Goal: Task Accomplishment & Management: Complete application form

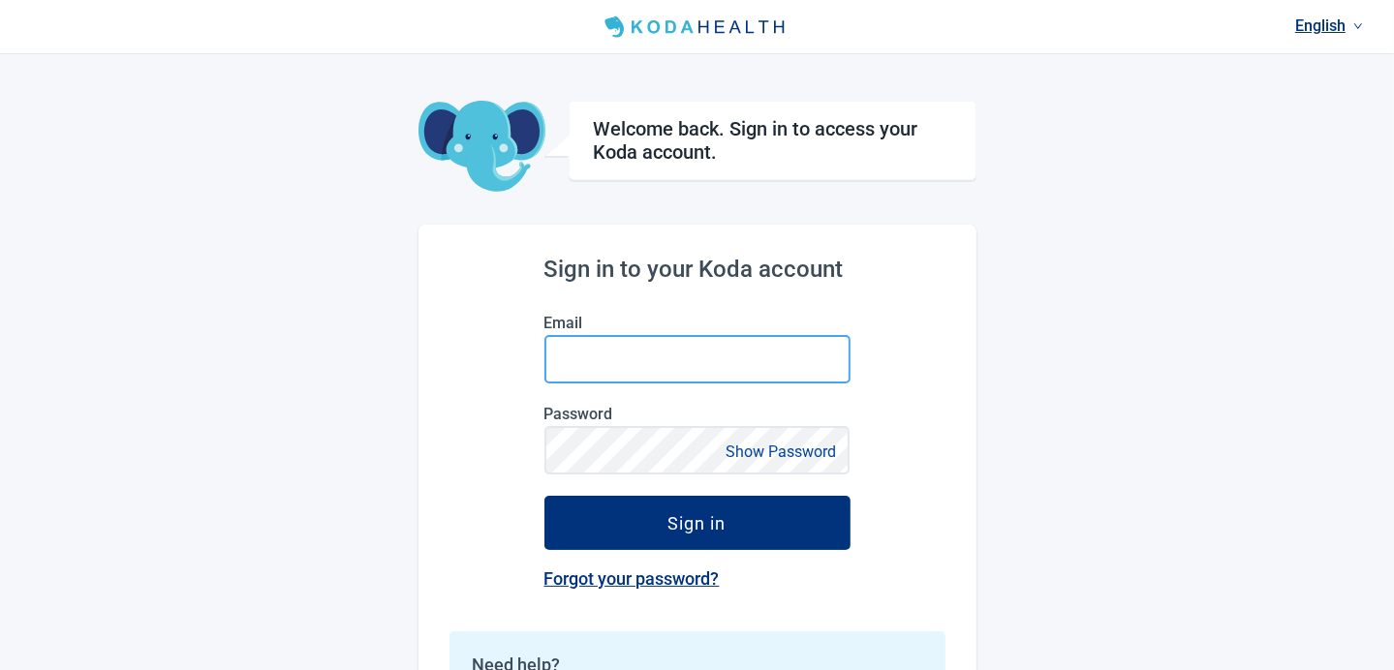
click at [687, 360] on input "Email" at bounding box center [697, 359] width 306 height 48
type input "[EMAIL_ADDRESS][DOMAIN_NAME]"
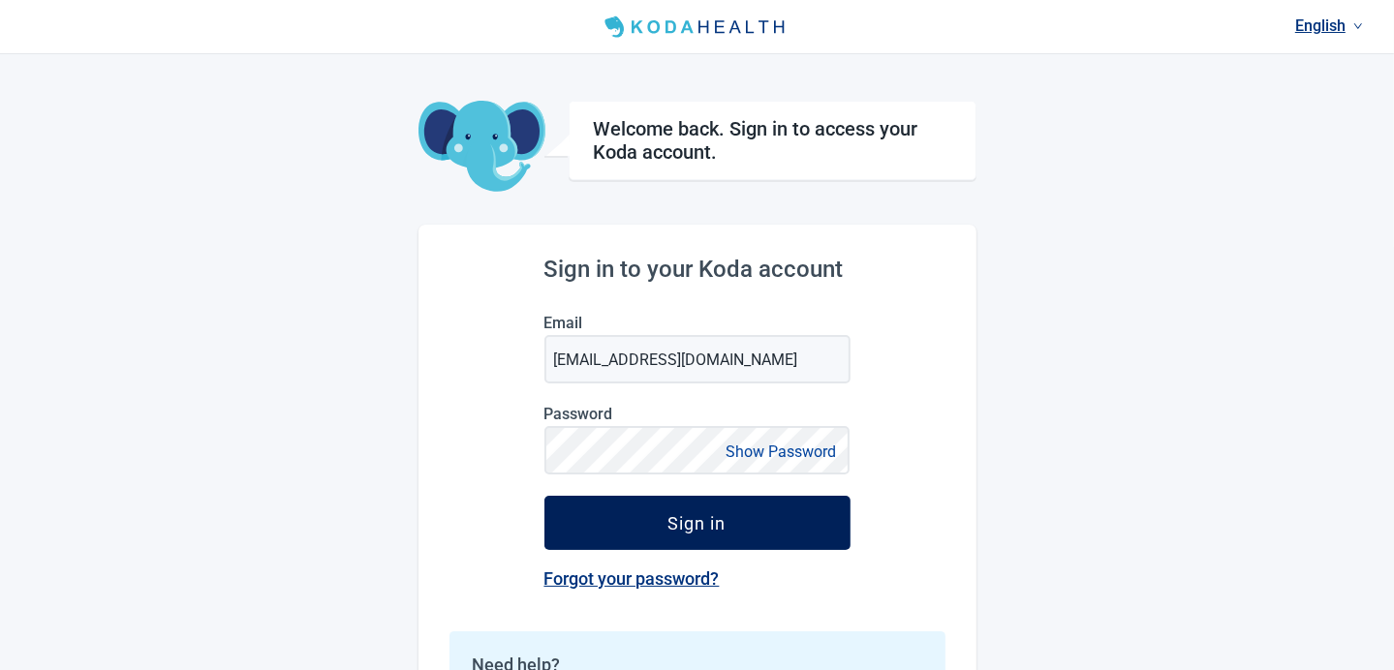
click at [677, 522] on div "Sign in" at bounding box center [697, 522] width 58 height 19
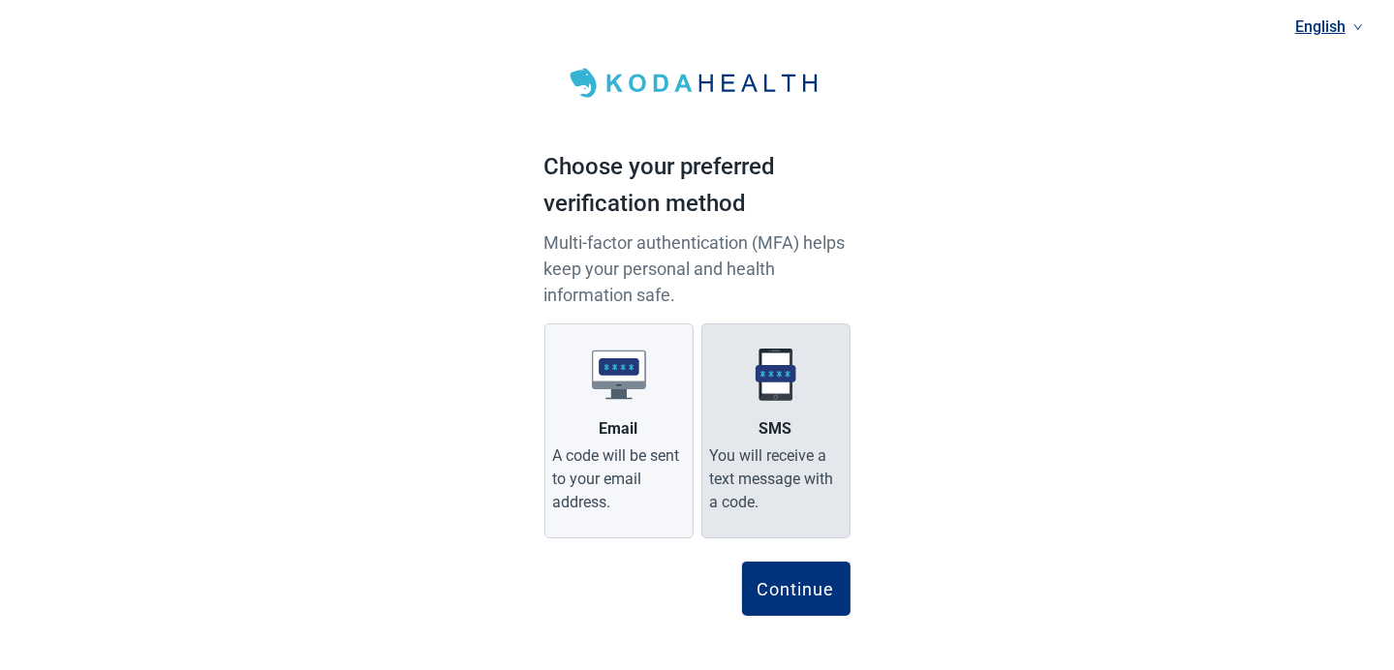
click at [786, 375] on img "Main content" at bounding box center [776, 375] width 54 height 54
click at [0, 0] on input "SMS You will receive a text message with a code." at bounding box center [0, 0] width 0 height 0
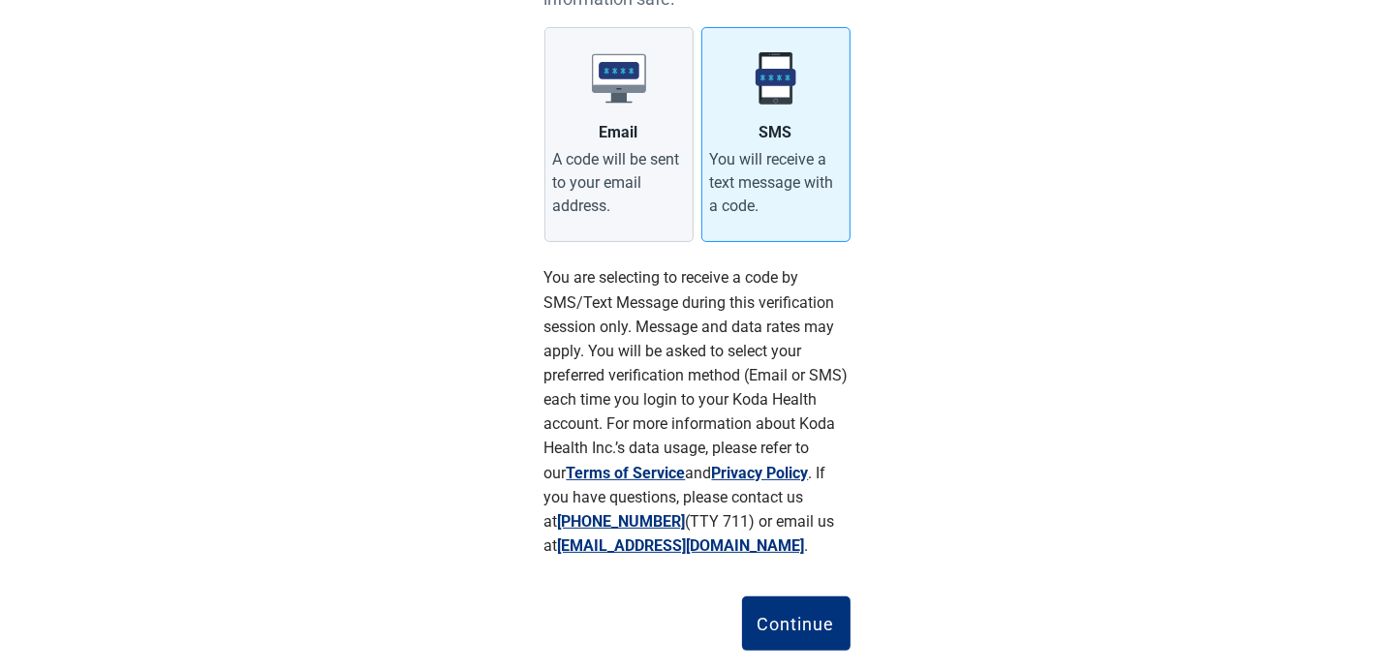
scroll to position [338, 0]
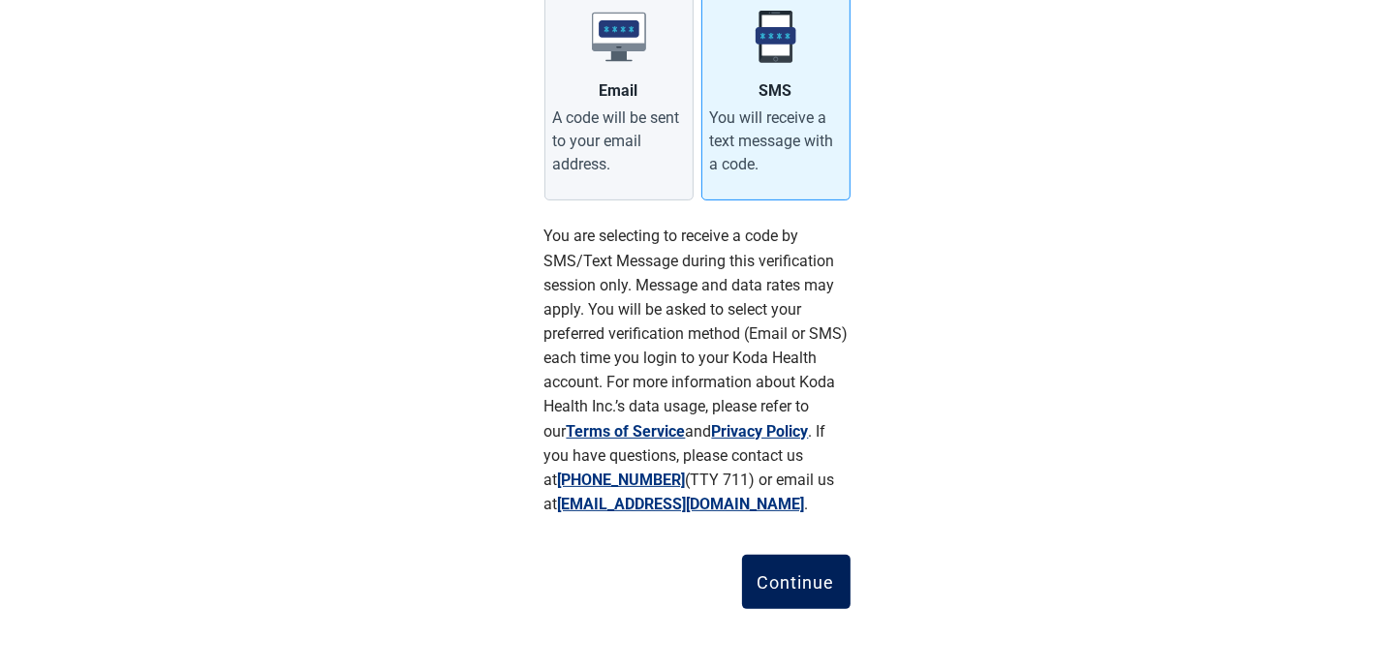
click at [802, 558] on button "Continue" at bounding box center [796, 582] width 109 height 54
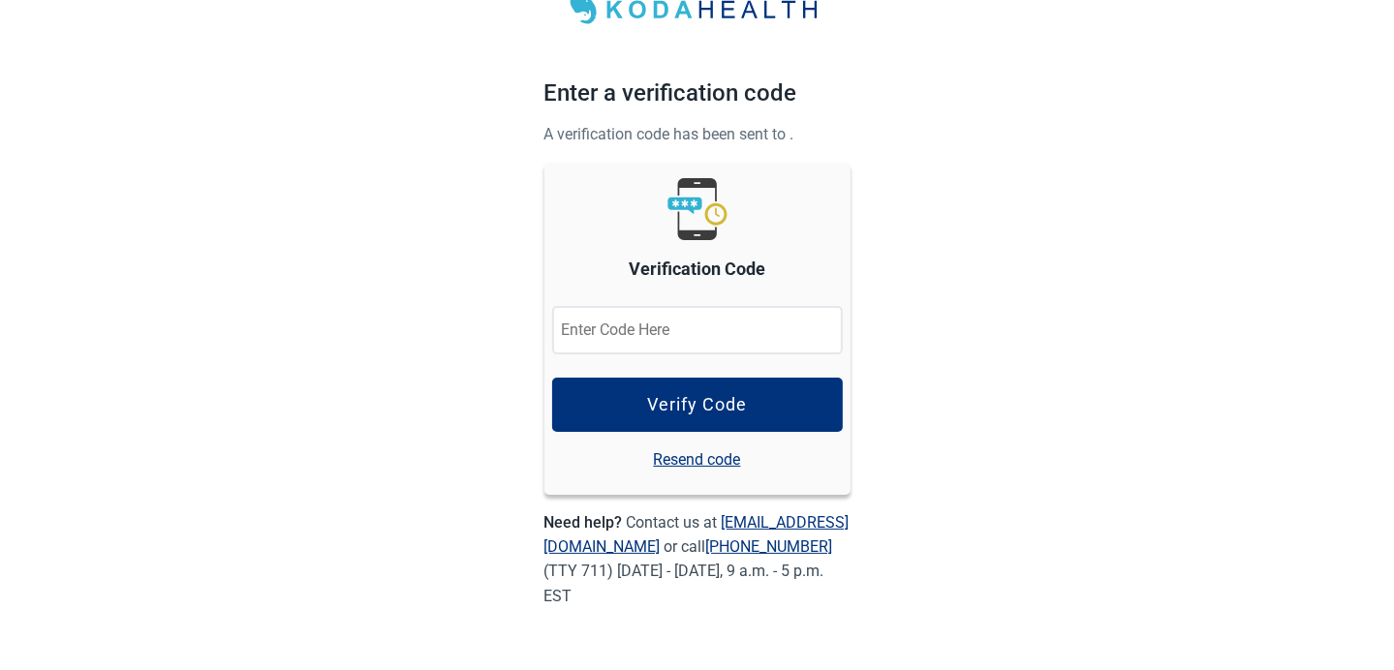
scroll to position [72, 0]
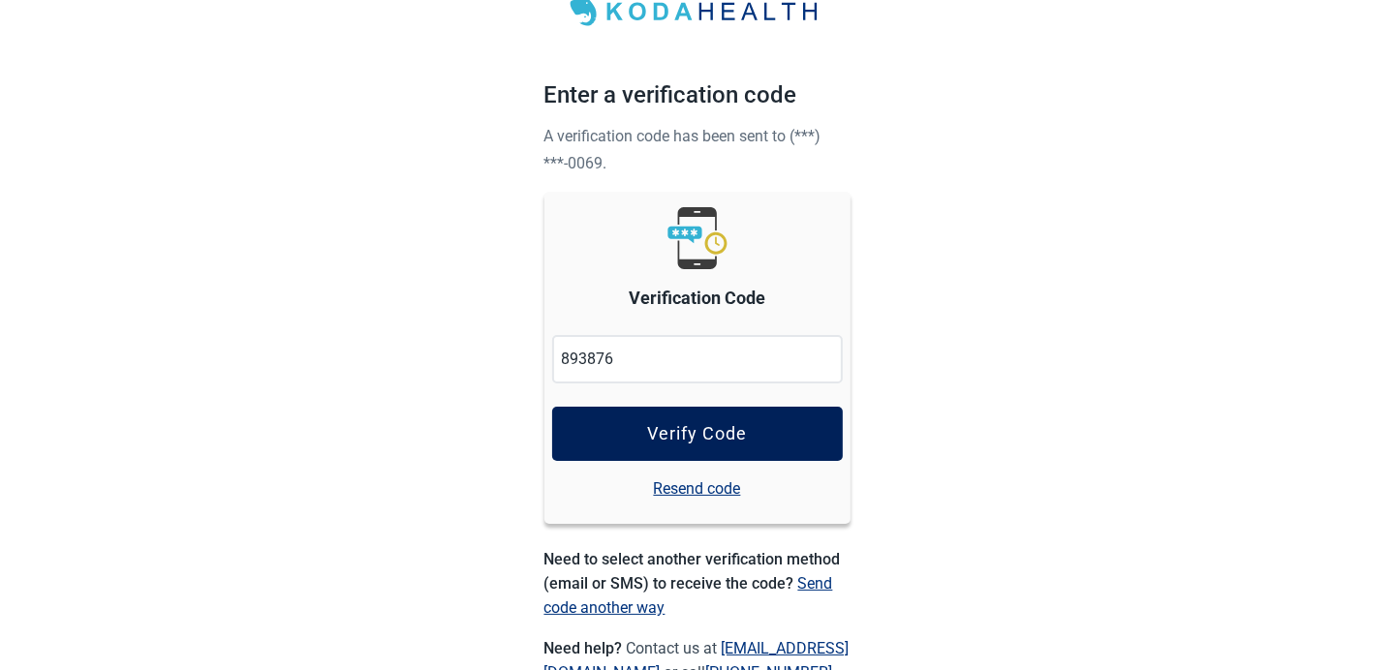
type input "893876"
click at [777, 436] on button "Verify Code" at bounding box center [697, 434] width 291 height 54
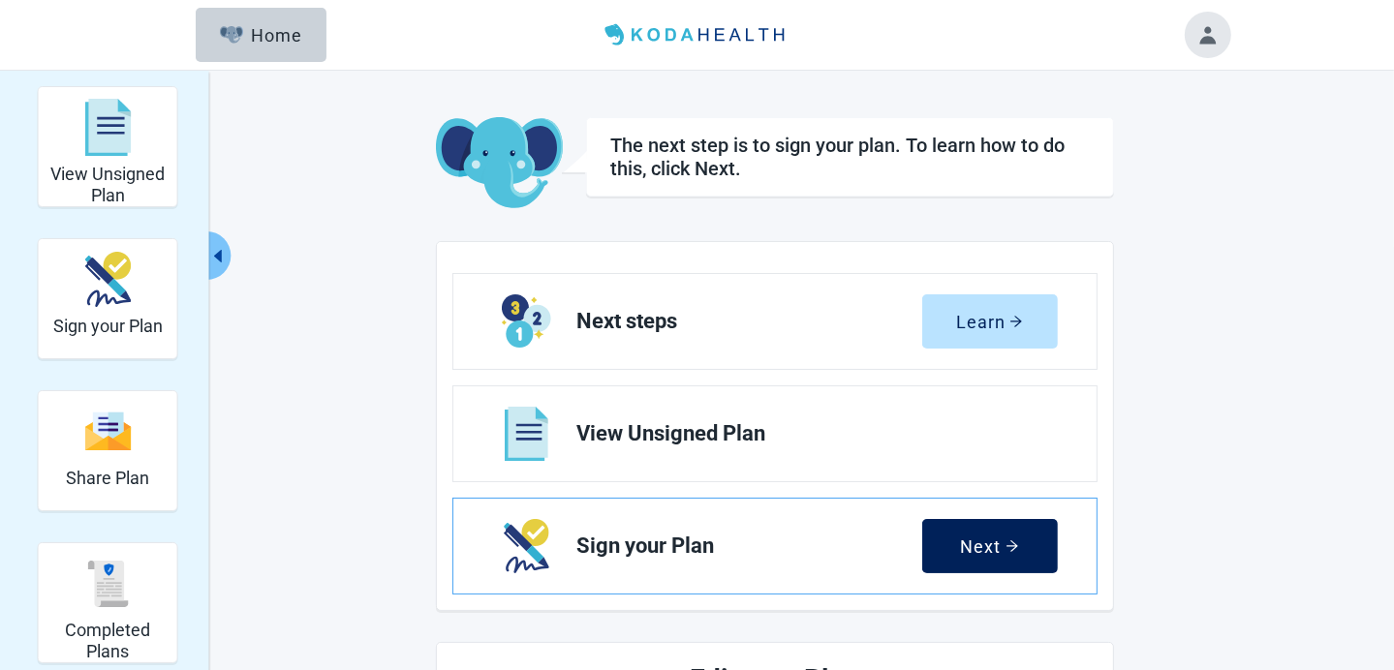
click at [984, 546] on div "Next" at bounding box center [990, 546] width 58 height 19
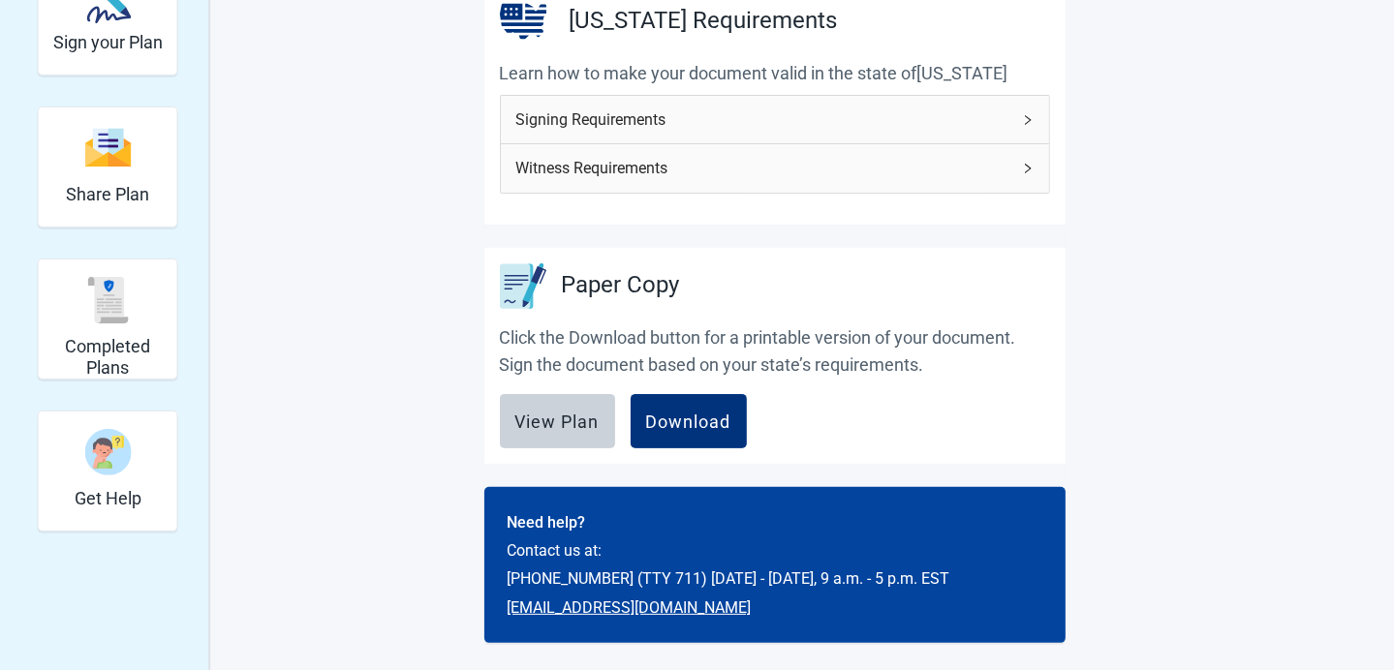
scroll to position [285, 0]
click at [115, 312] on img "Completed Plans" at bounding box center [107, 299] width 47 height 47
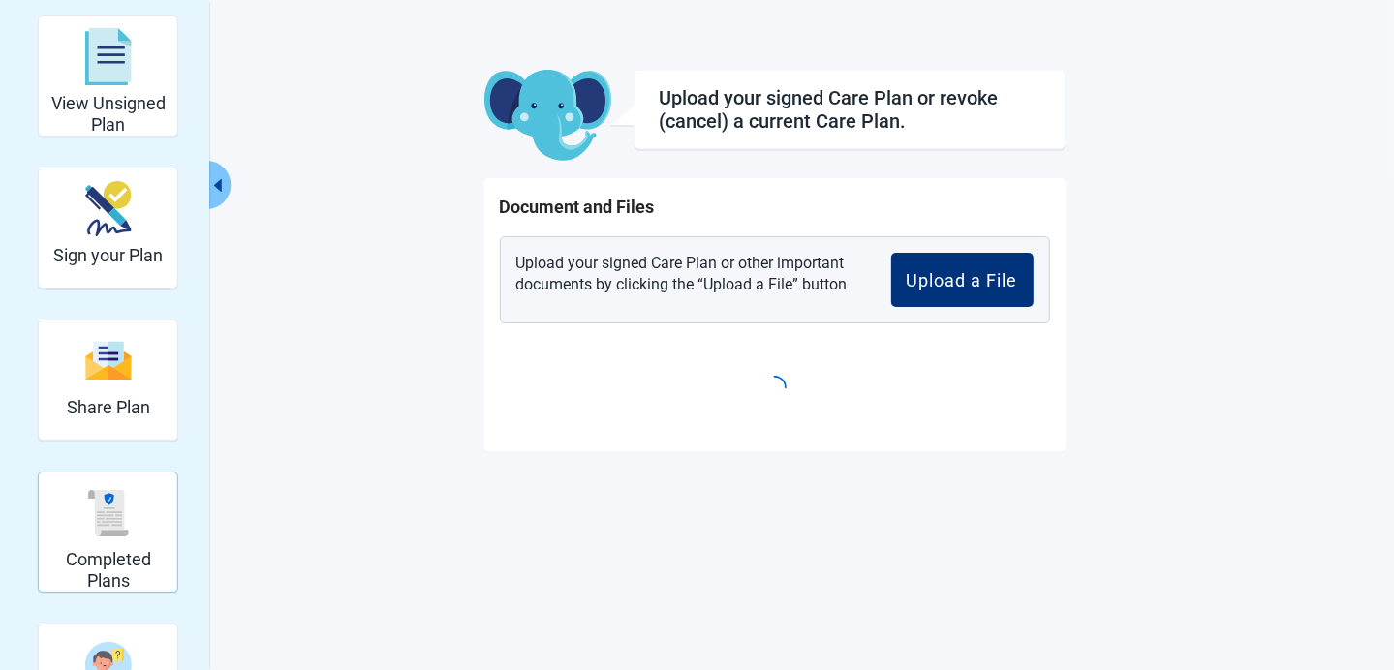
scroll to position [71, 0]
